Goal: Task Accomplishment & Management: Use online tool/utility

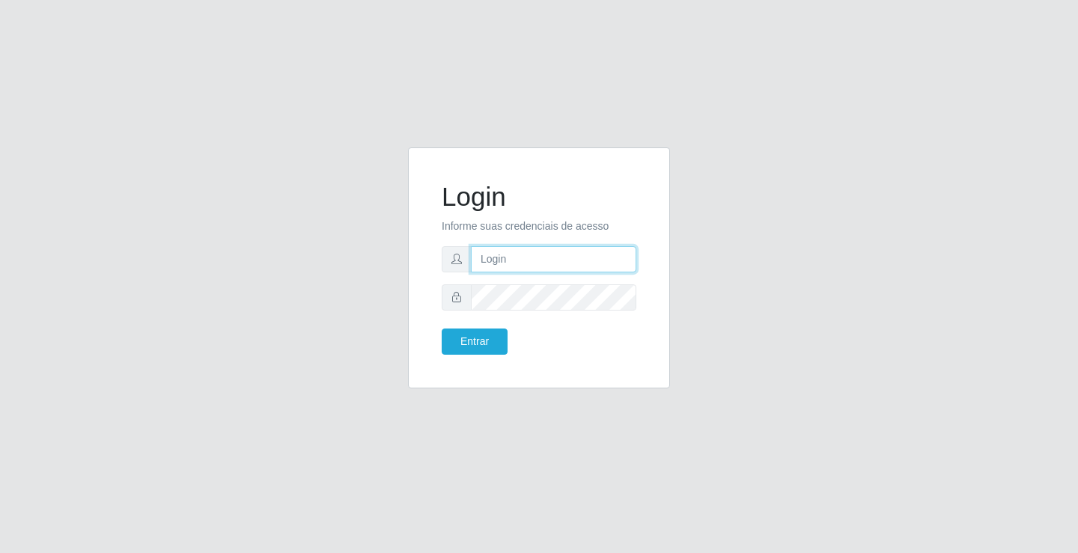
click at [551, 261] on input "text" at bounding box center [553, 259] width 165 height 26
type input "aislan@ideal"
click at [442, 329] on button "Entrar" at bounding box center [475, 342] width 66 height 26
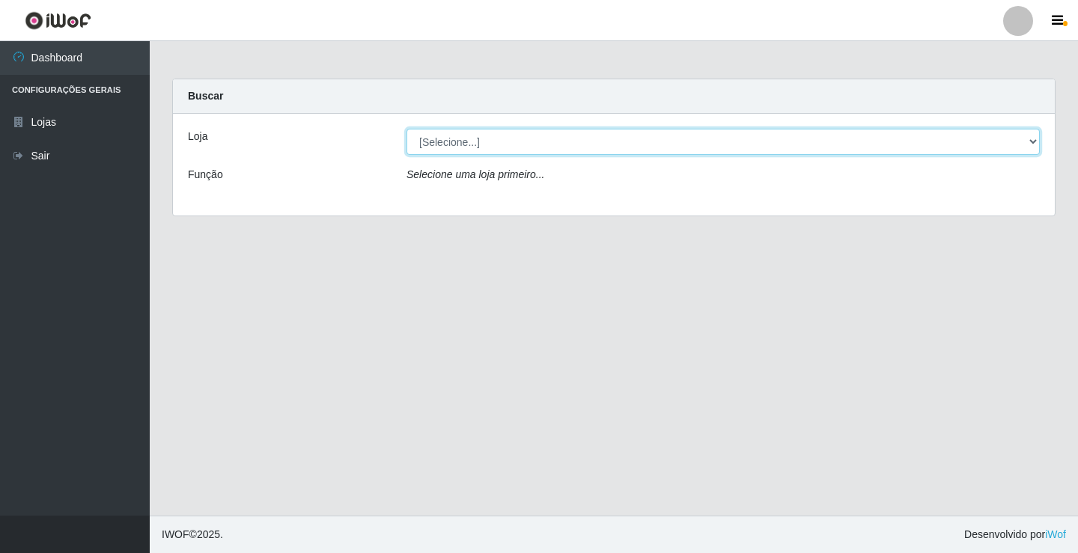
click at [799, 151] on select "[Selecione...] Ideal - Conceição" at bounding box center [724, 142] width 634 height 26
select select "231"
click at [407, 129] on select "[Selecione...] Ideal - Conceição" at bounding box center [724, 142] width 634 height 26
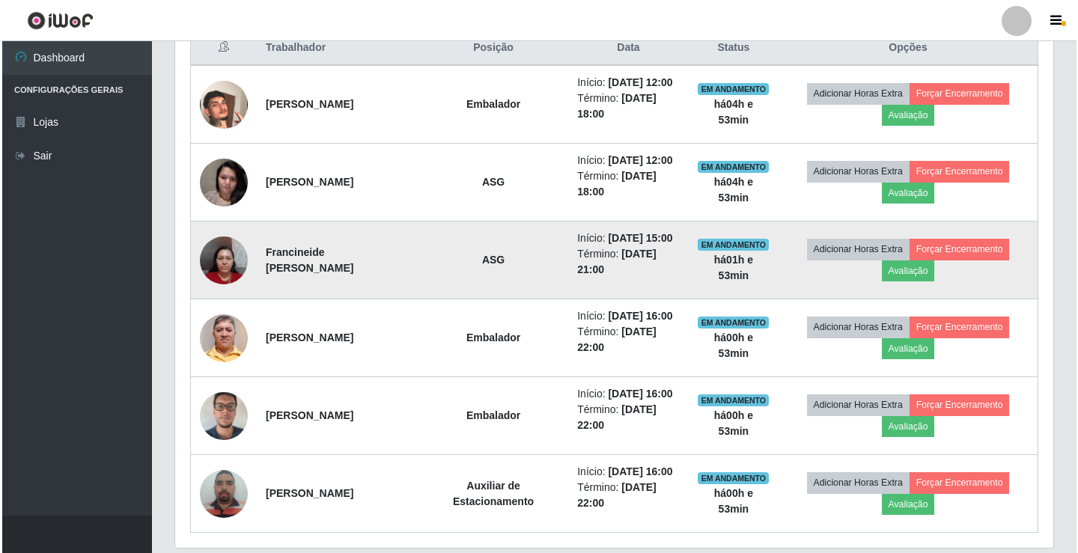
scroll to position [492, 0]
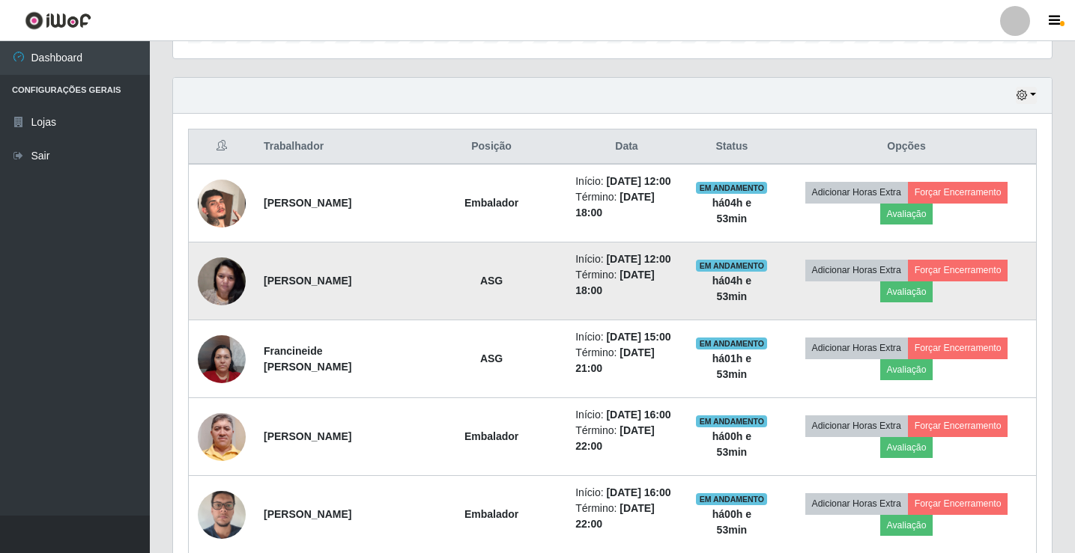
click at [206, 284] on img at bounding box center [222, 281] width 48 height 64
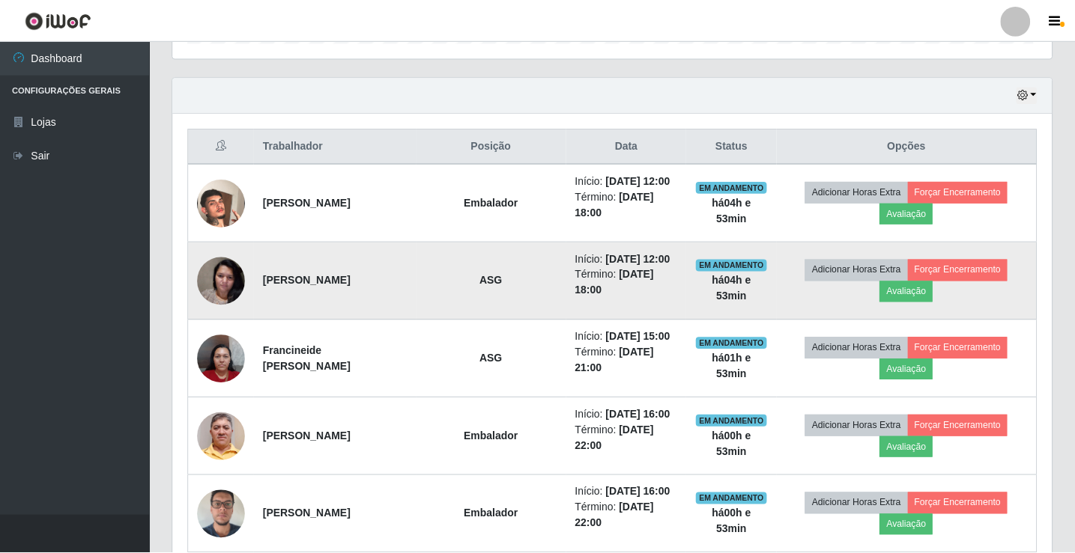
scroll to position [311, 871]
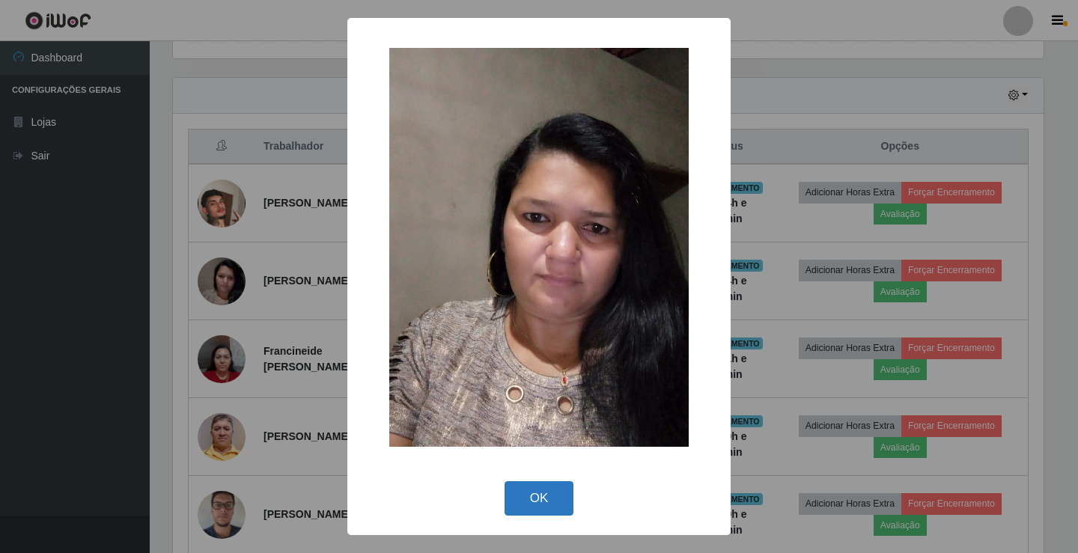
click at [554, 496] on button "OK" at bounding box center [540, 499] width 70 height 35
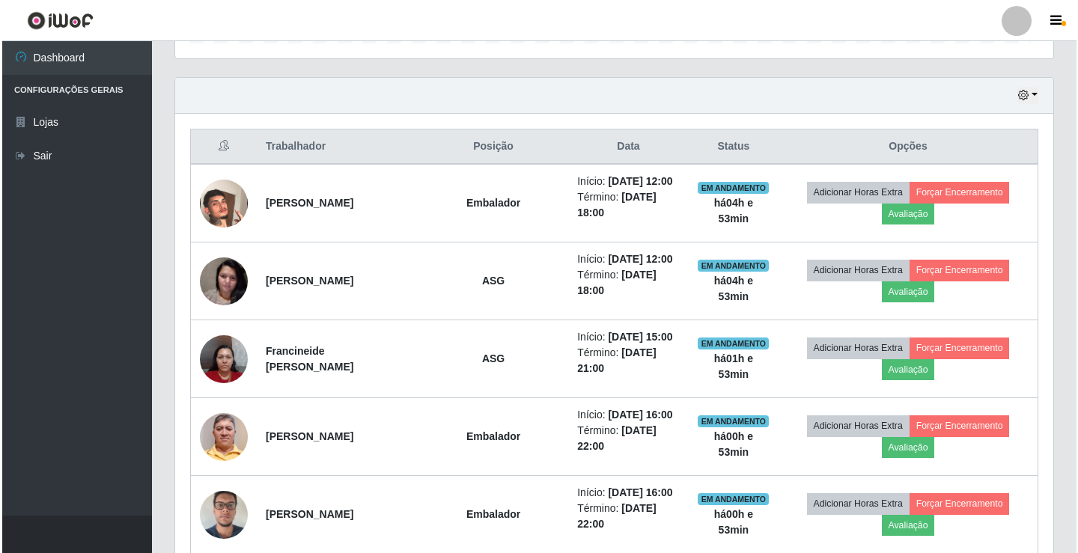
scroll to position [311, 878]
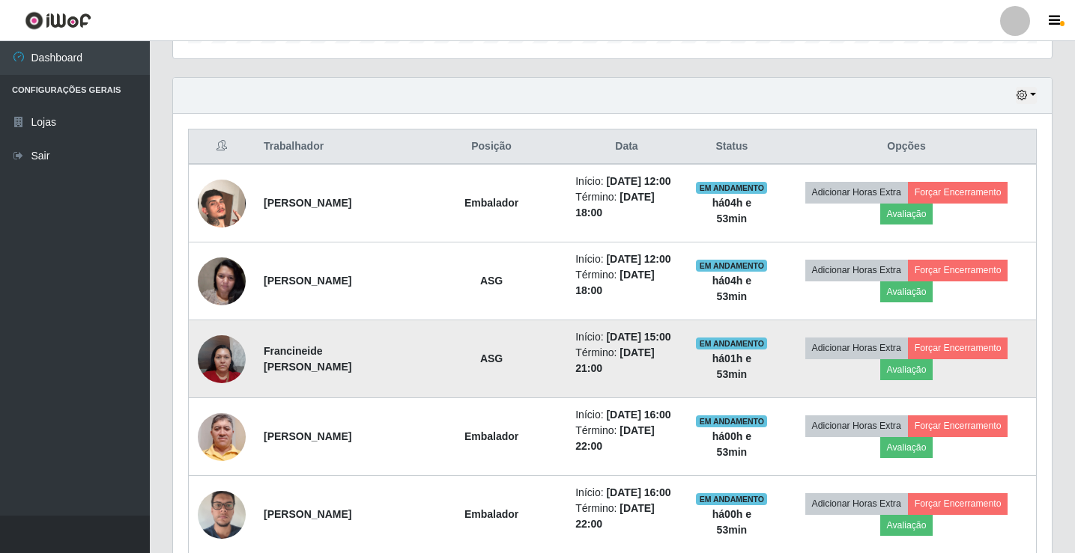
click at [216, 368] on img at bounding box center [222, 359] width 48 height 64
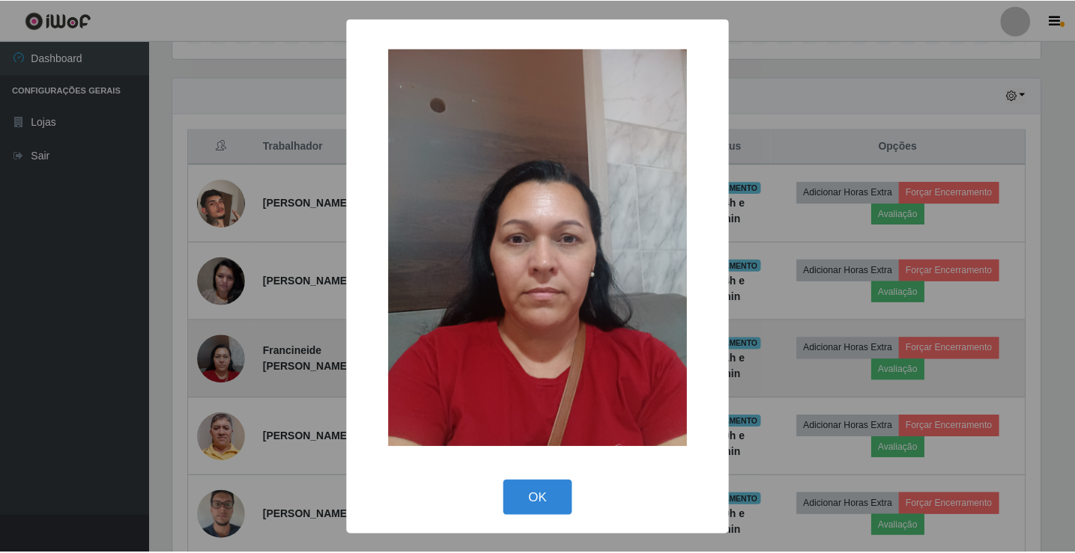
scroll to position [311, 871]
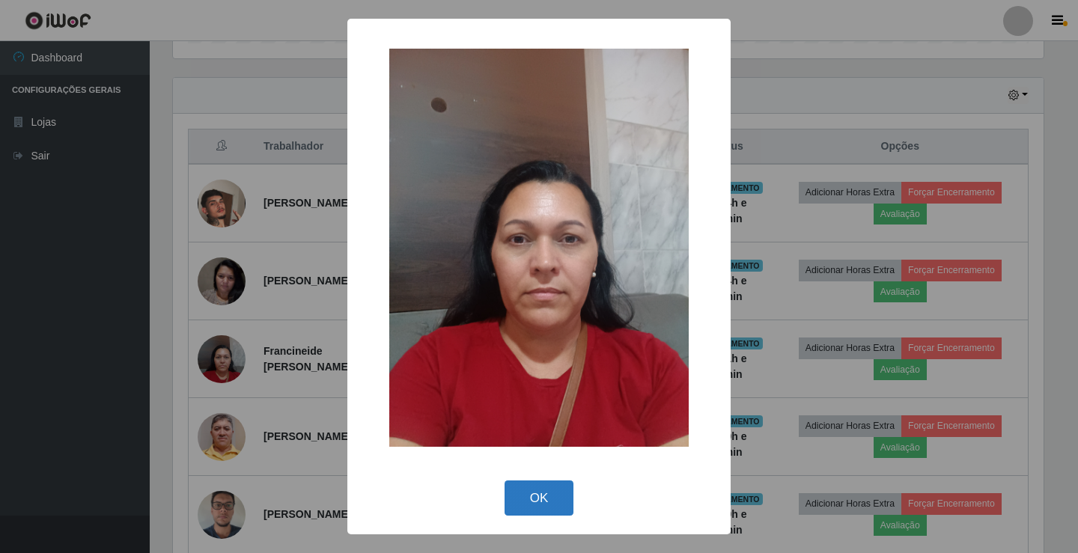
click at [526, 507] on button "OK" at bounding box center [540, 498] width 70 height 35
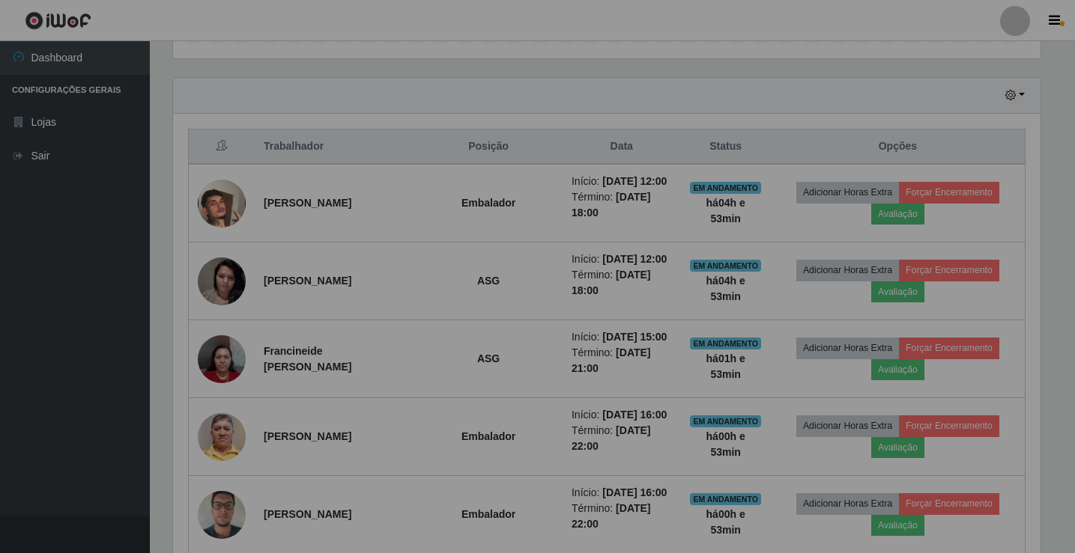
scroll to position [311, 878]
